Goal: Use online tool/utility: Utilize a website feature to perform a specific function

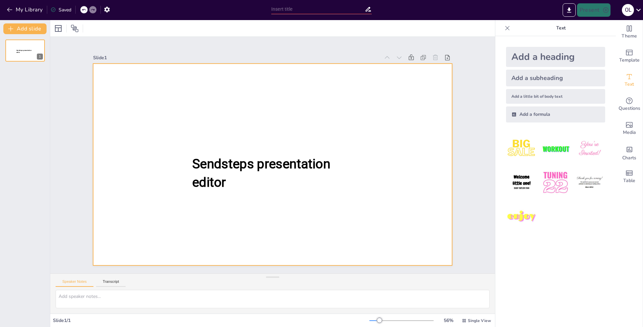
type input "Kennis van Amsterdamse Financiën: Meet & Greet Quiz"
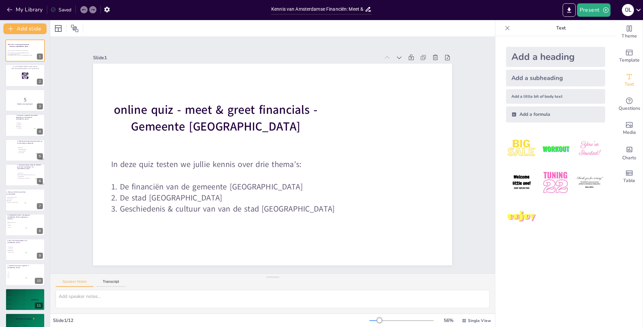
checkbox input "true"
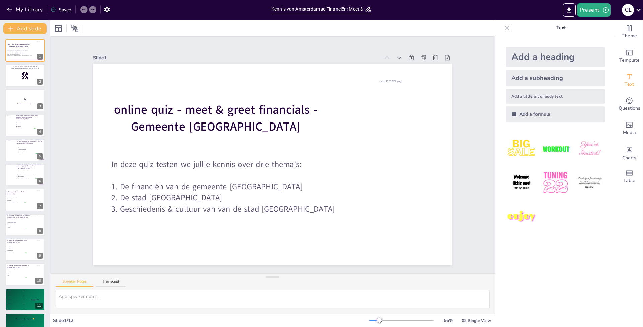
checkbox input "true"
click at [588, 17] on div "Present O L" at bounding box center [509, 10] width 268 height 20
click at [588, 12] on button "Present" at bounding box center [594, 9] width 34 height 13
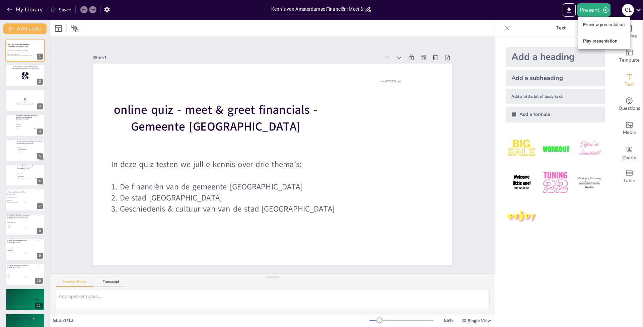
click at [595, 41] on li "Play presentation" at bounding box center [604, 41] width 53 height 11
